Goal: Navigation & Orientation: Go to known website

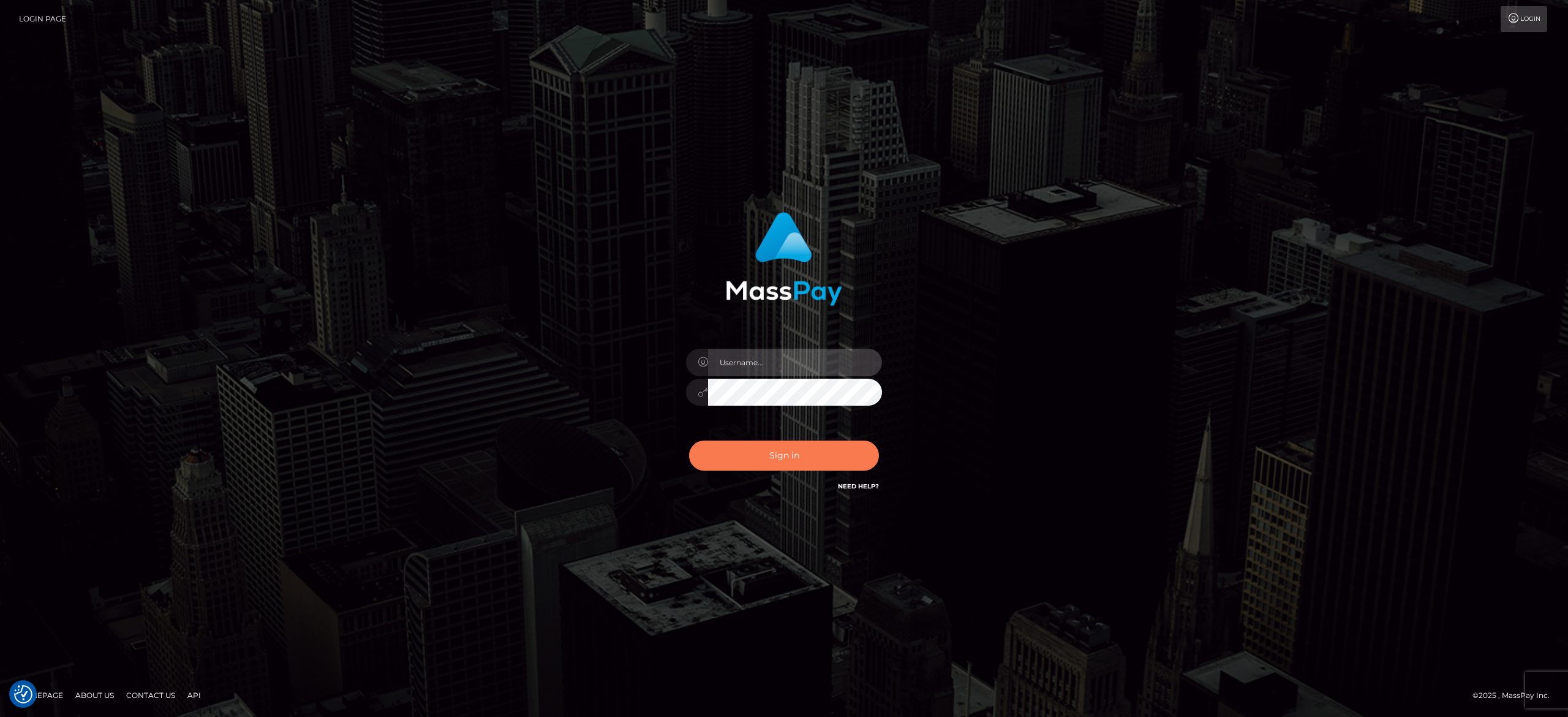
type input "[PERSON_NAME].[PERSON_NAME]"
click at [766, 452] on button "Sign in" at bounding box center [784, 456] width 189 height 30
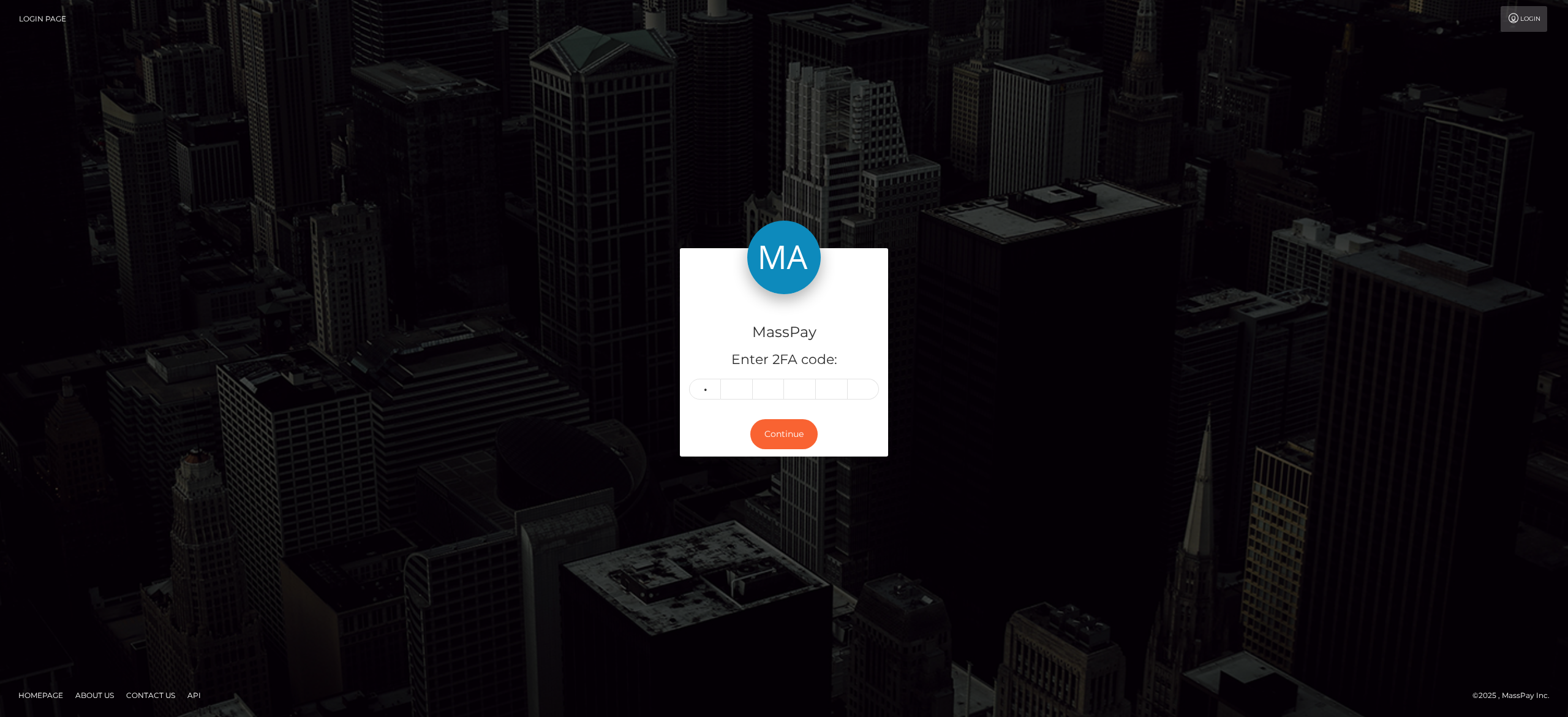
type input "9"
type input "4"
type input "7"
type input "6"
type input "9"
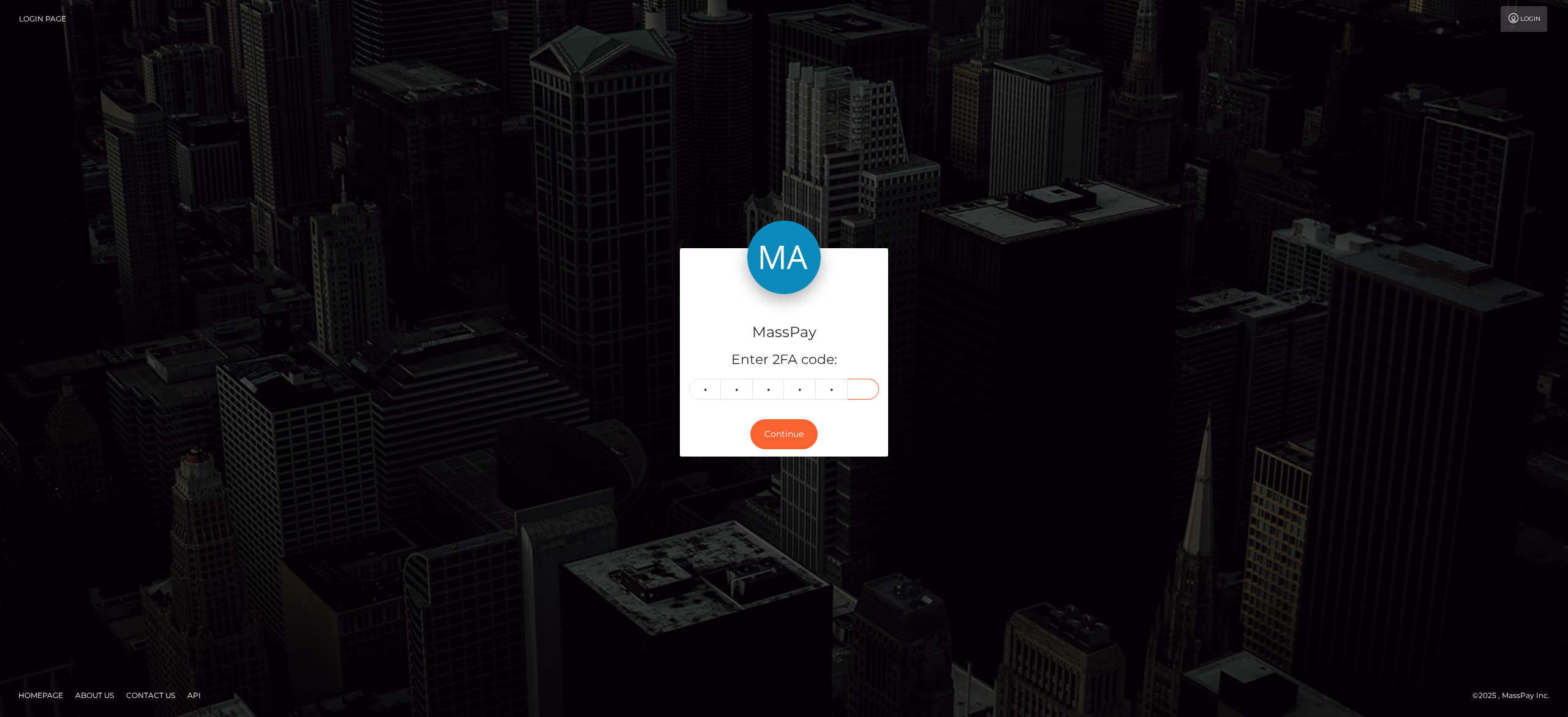
type input "3"
